Goal: Go to known website: Go to known website

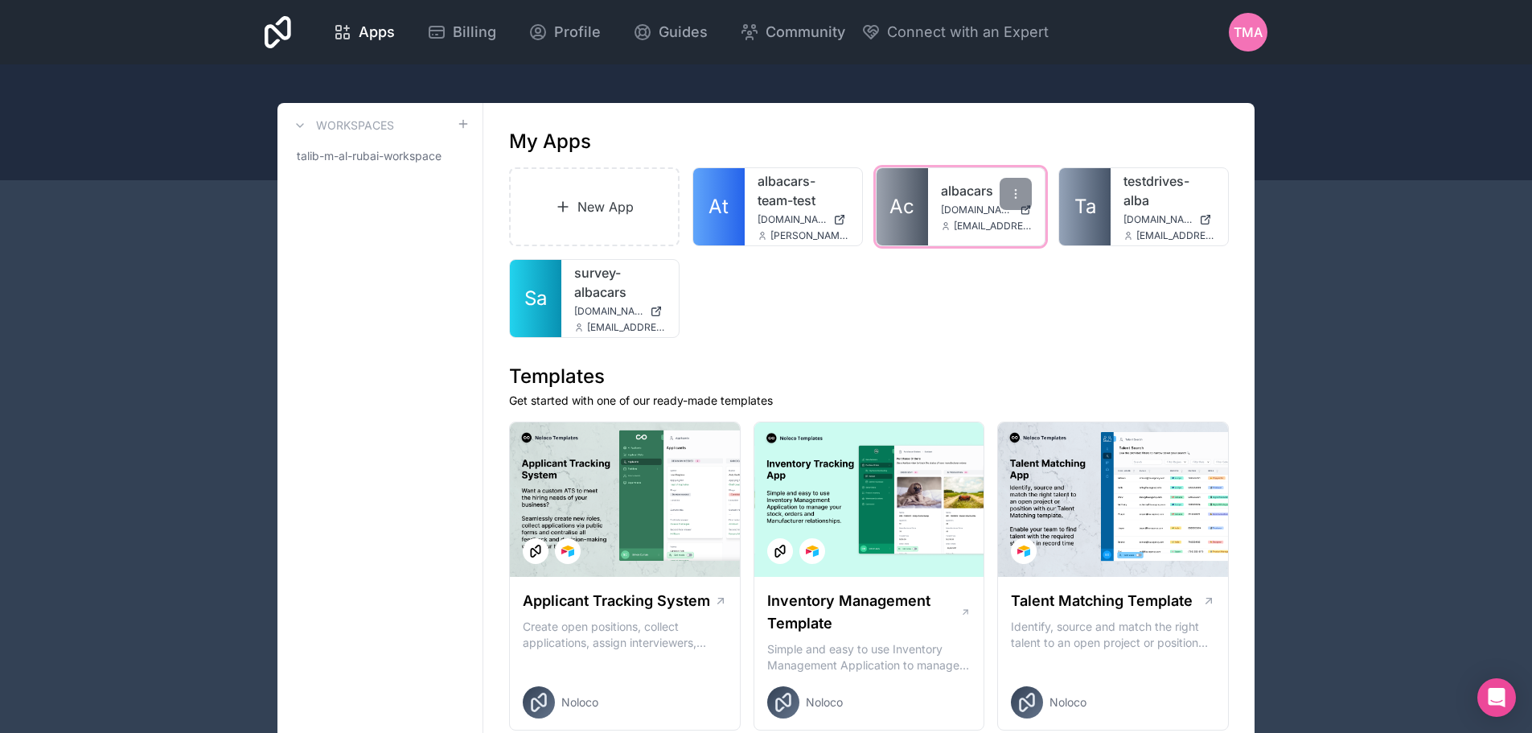
click at [910, 204] on span "Ac" at bounding box center [902, 207] width 25 height 26
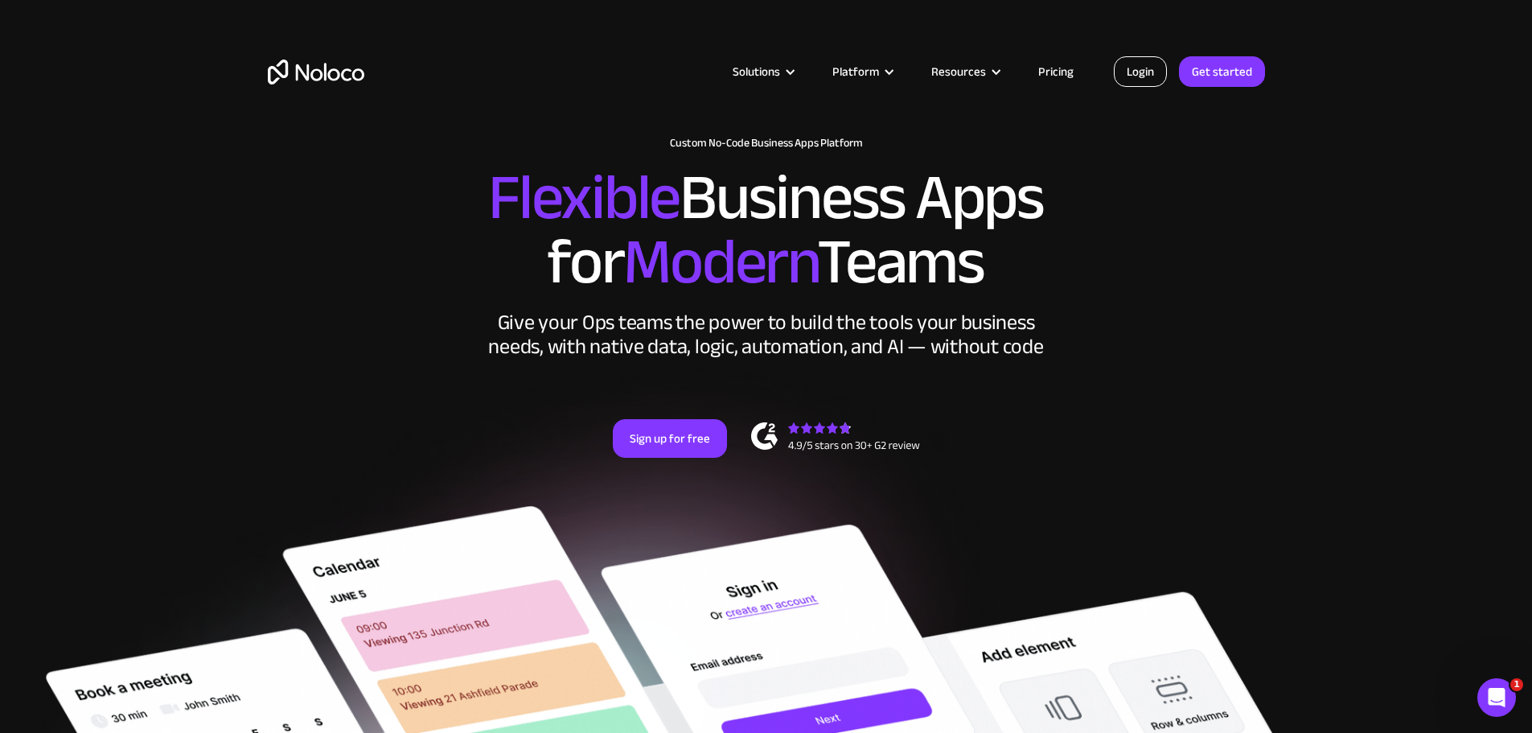
click at [1134, 72] on link "Login" at bounding box center [1140, 71] width 53 height 31
